Goal: Information Seeking & Learning: Understand process/instructions

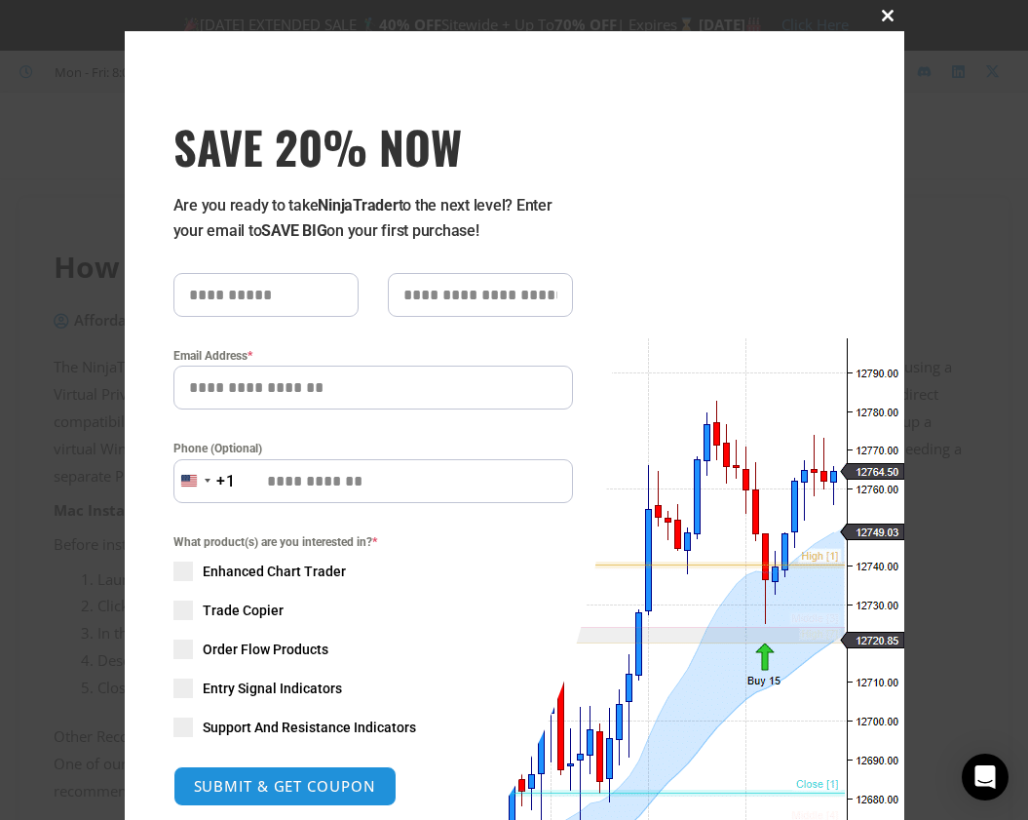
click at [888, 17] on span at bounding box center [888, 16] width 31 height 12
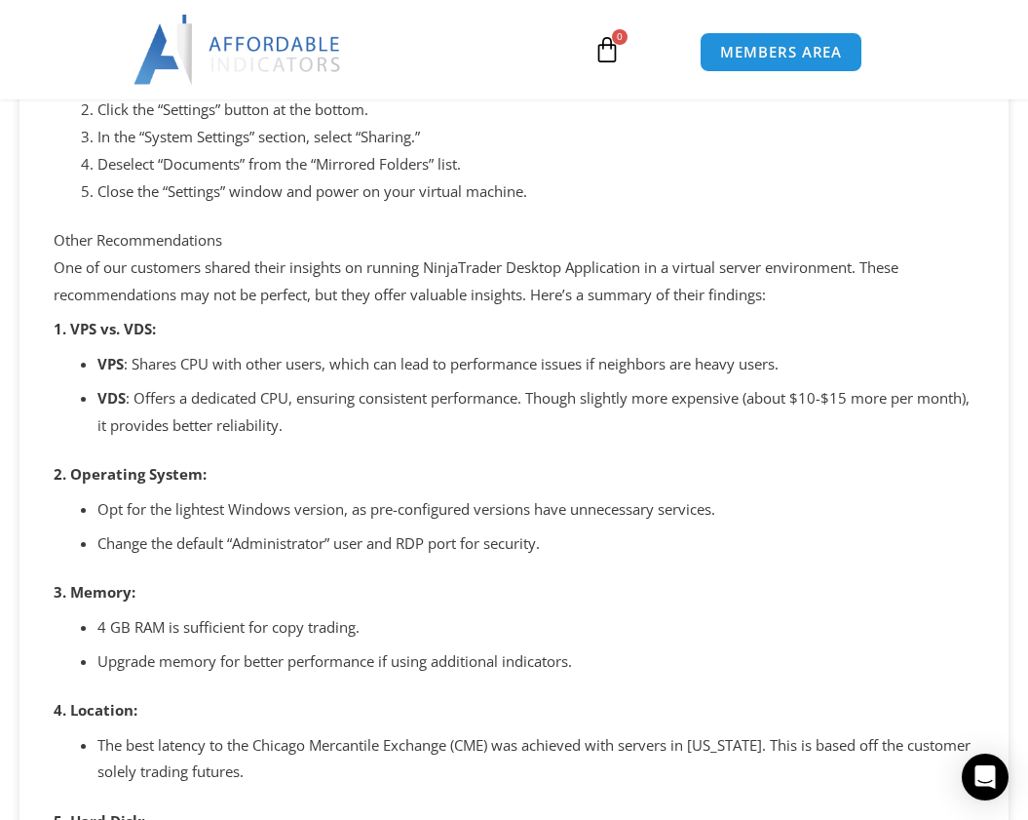
scroll to position [247, 0]
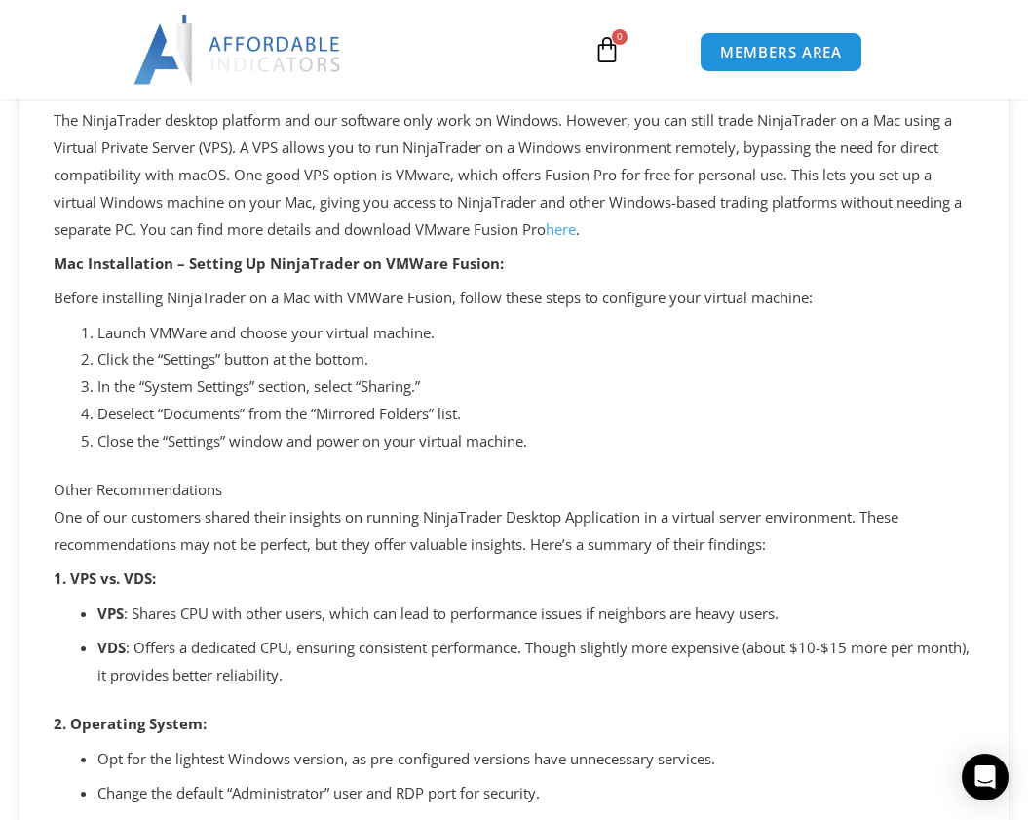
click at [568, 234] on link "here" at bounding box center [561, 228] width 30 height 19
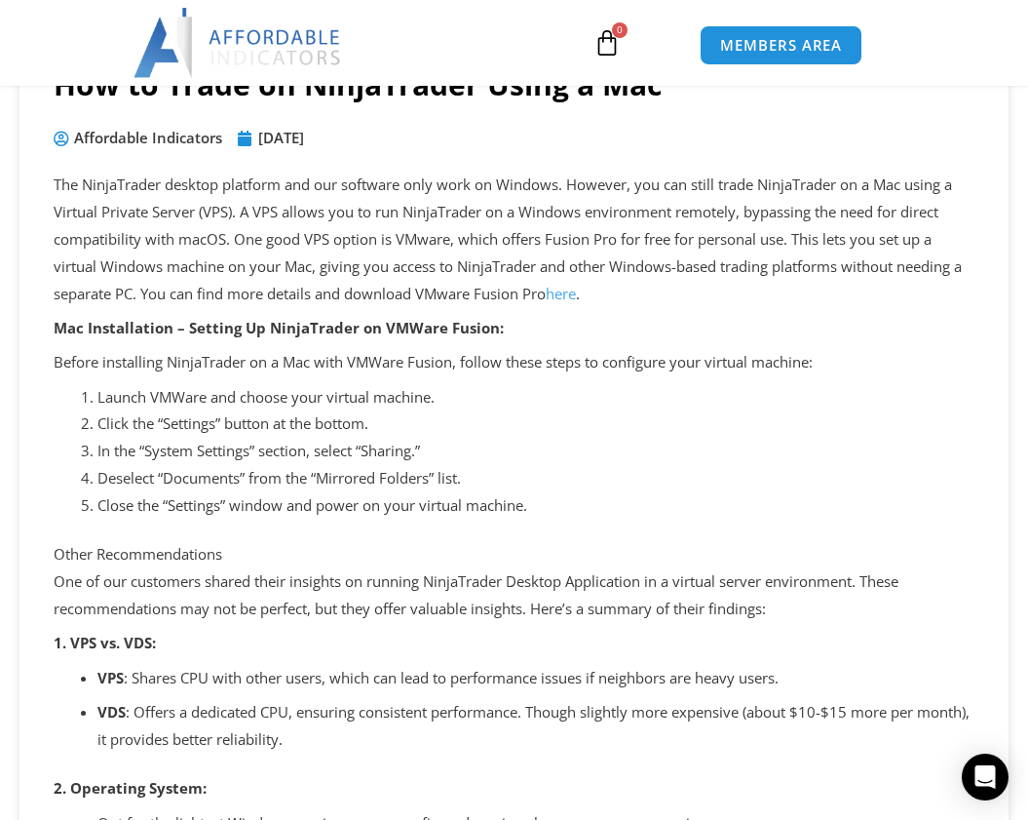
scroll to position [172, 0]
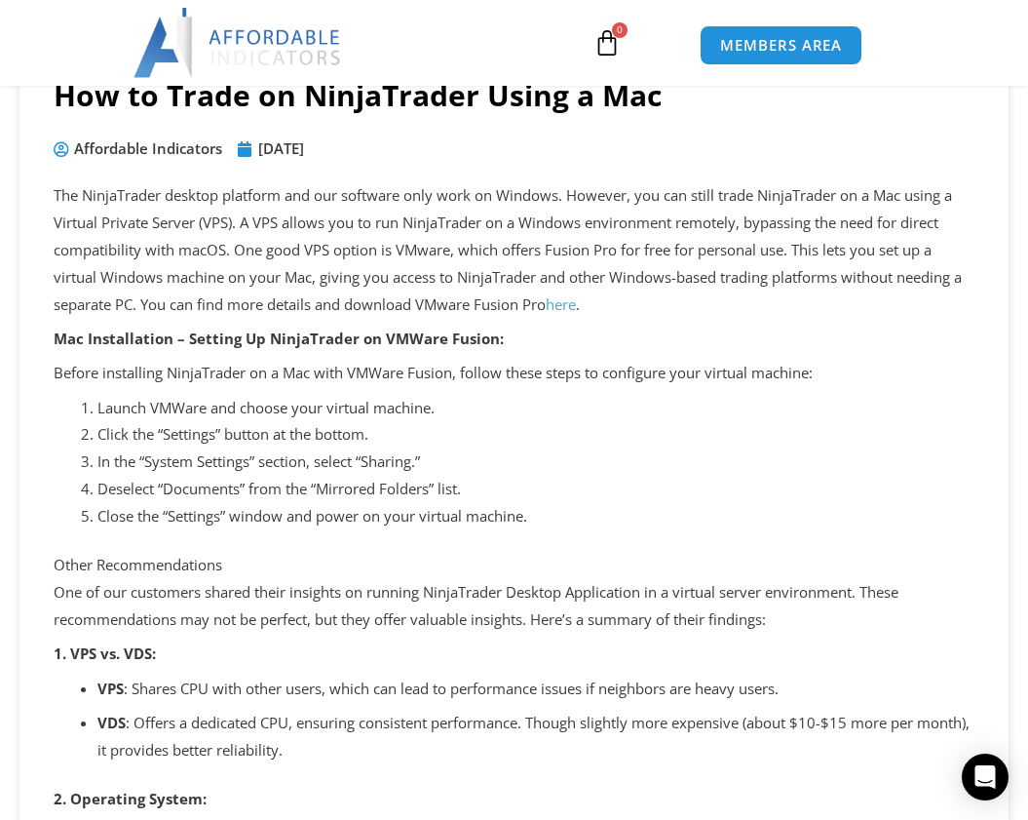
click at [569, 303] on link "here" at bounding box center [561, 303] width 30 height 19
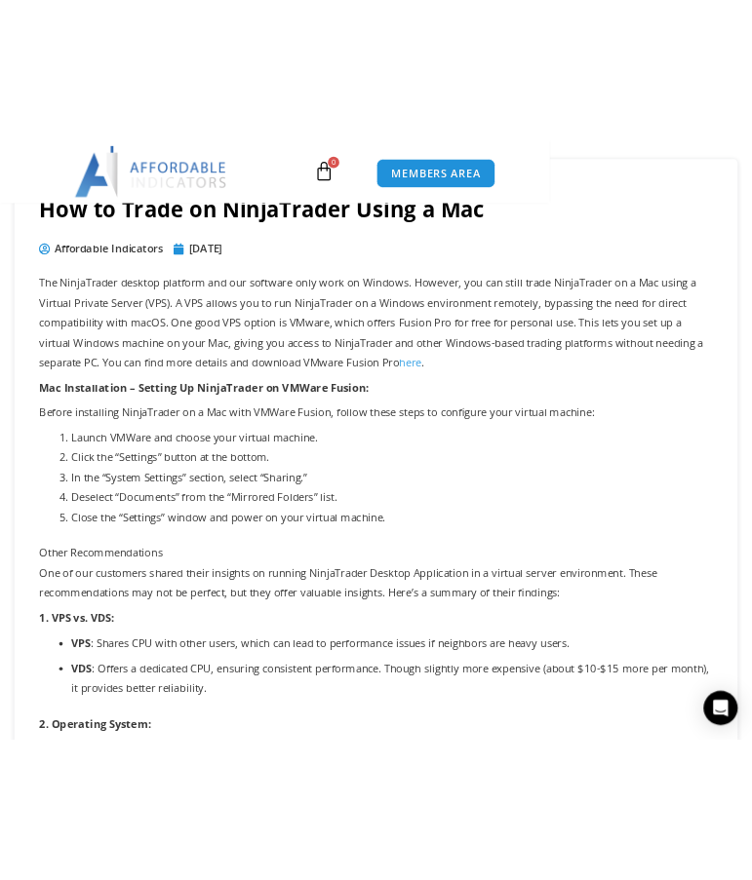
scroll to position [210, 0]
